Goal: Task Accomplishment & Management: Manage account settings

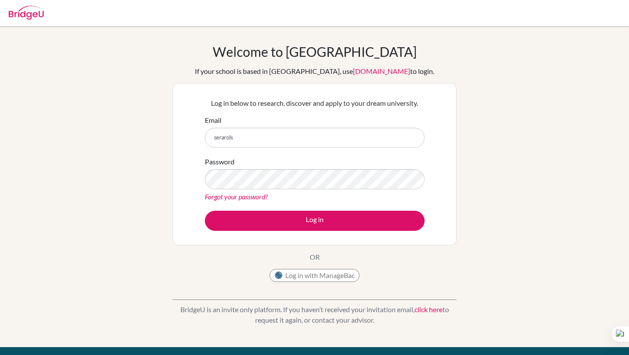
type input "[EMAIL_ADDRESS][PERSON_NAME][DOMAIN_NAME]"
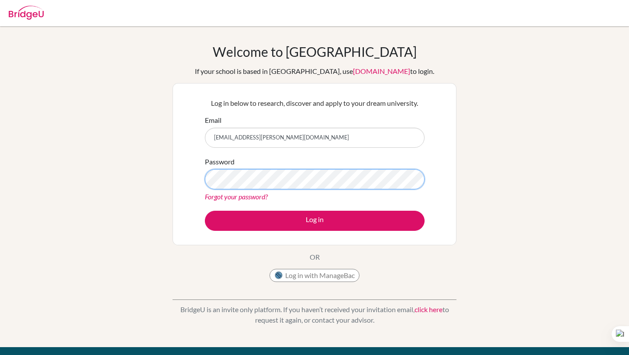
click at [205, 210] on button "Log in" at bounding box center [315, 220] width 220 height 20
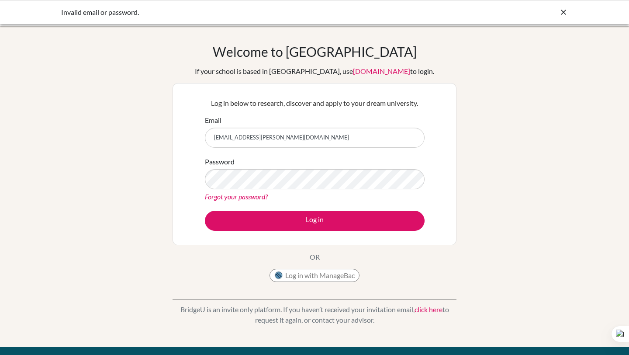
click at [224, 194] on link "Forgot your password?" at bounding box center [236, 196] width 63 height 8
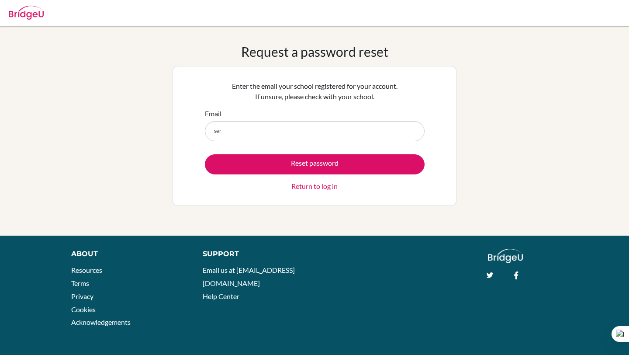
type input "serarols.javier@eastudents.edu.sv"
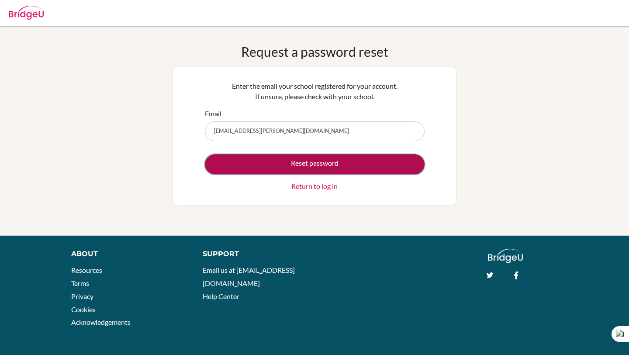
click at [315, 167] on button "Reset password" at bounding box center [315, 164] width 220 height 20
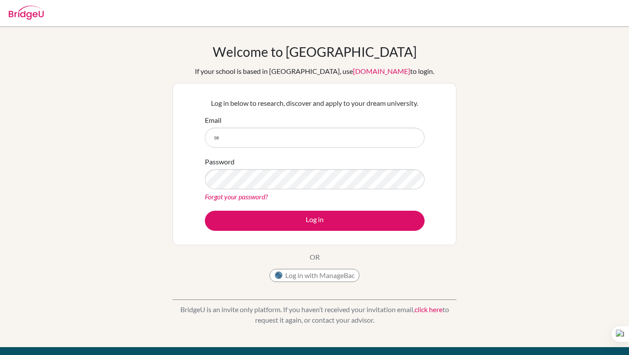
type input "[EMAIL_ADDRESS][PERSON_NAME][DOMAIN_NAME]"
click at [252, 189] on div "Password Forgot your password?" at bounding box center [315, 178] width 220 height 45
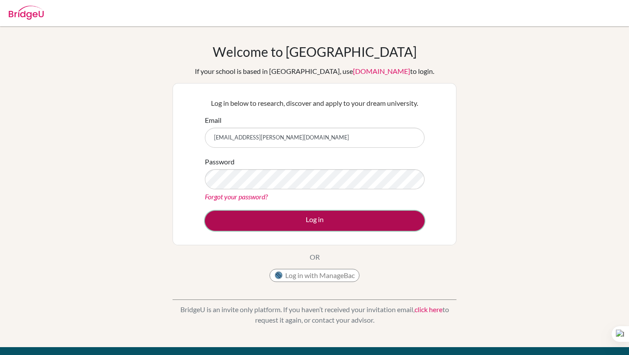
click at [249, 215] on button "Log in" at bounding box center [315, 220] width 220 height 20
